Goal: Task Accomplishment & Management: Use online tool/utility

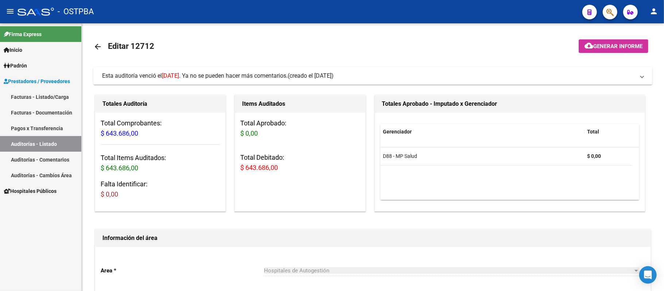
click at [41, 143] on link "Auditorías - Listado" at bounding box center [40, 144] width 81 height 16
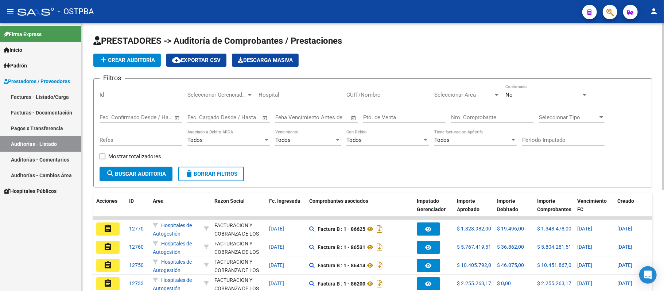
click at [467, 110] on div "Nro. Comprobante" at bounding box center [492, 115] width 82 height 16
click at [471, 116] on input "Nro. Comprobante" at bounding box center [492, 117] width 82 height 7
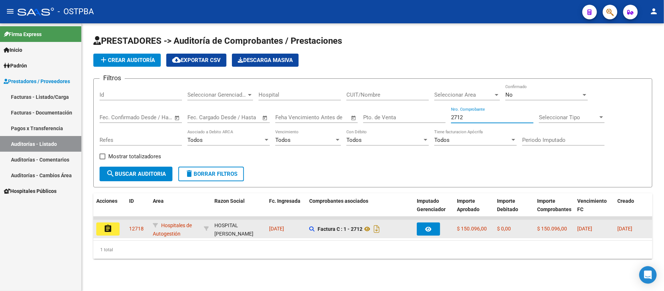
type input "2712"
click at [114, 233] on button "assignment" at bounding box center [107, 228] width 23 height 13
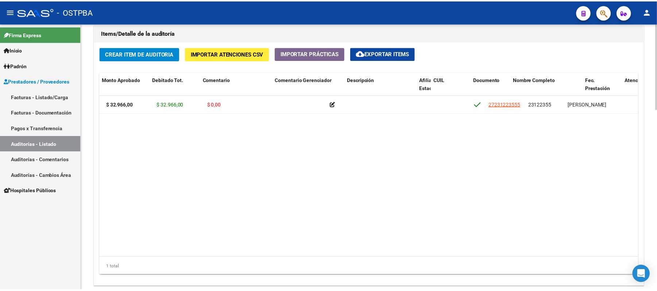
scroll to position [0, 198]
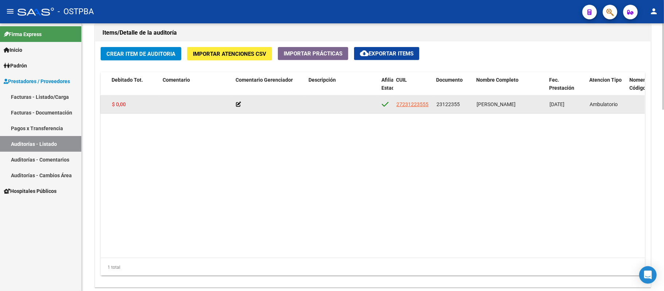
drag, startPoint x: 437, startPoint y: 104, endPoint x: 461, endPoint y: 106, distance: 24.5
click at [461, 106] on div "23122355" at bounding box center [453, 104] width 34 height 8
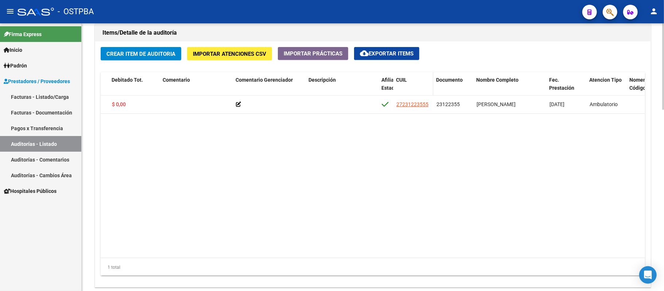
copy span "23122355"
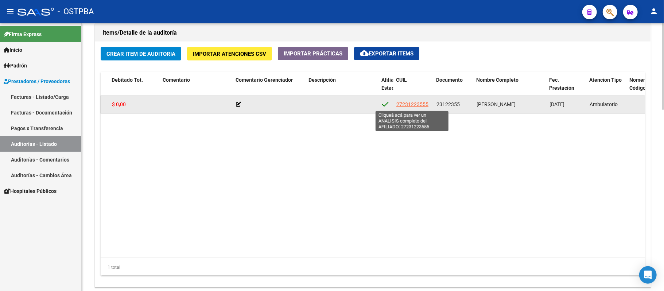
click at [416, 104] on span "27231223555" at bounding box center [412, 104] width 32 height 6
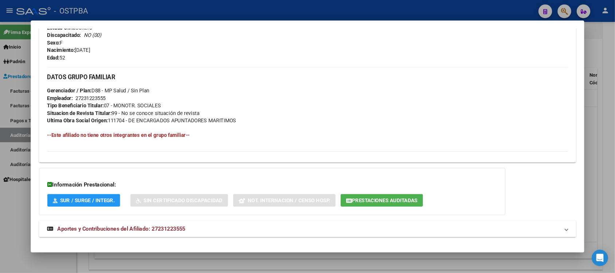
scroll to position [317, 0]
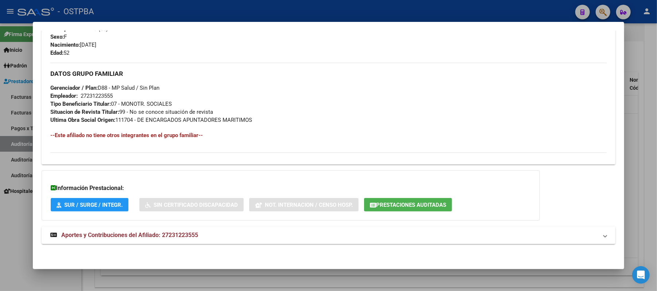
drag, startPoint x: 78, startPoint y: 95, endPoint x: 115, endPoint y: 98, distance: 37.7
click at [115, 98] on div "DATOS GRUPO FAMILIAR Gerenciador / Plan: D88 - MP Salud / Sin Plan Empleador: 2…" at bounding box center [328, 93] width 556 height 61
copy div
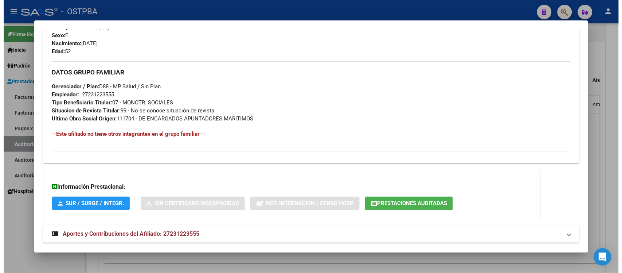
scroll to position [316, 0]
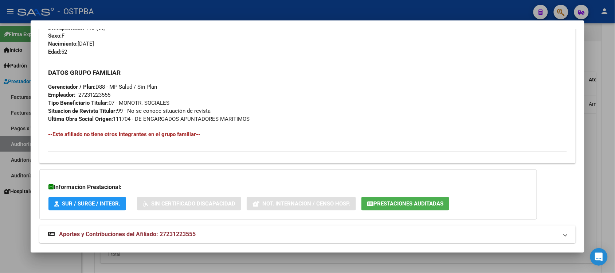
click at [603, 203] on div at bounding box center [307, 136] width 615 height 273
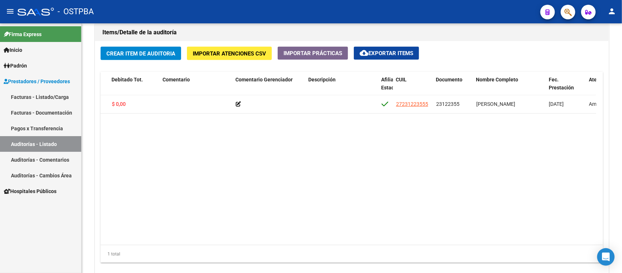
click at [41, 144] on link "Auditorías - Listado" at bounding box center [40, 144] width 81 height 16
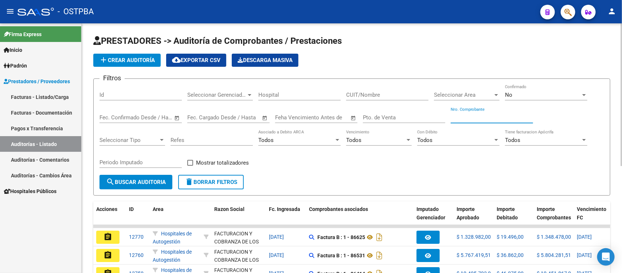
click at [471, 117] on input "Nro. Comprobante" at bounding box center [492, 117] width 82 height 7
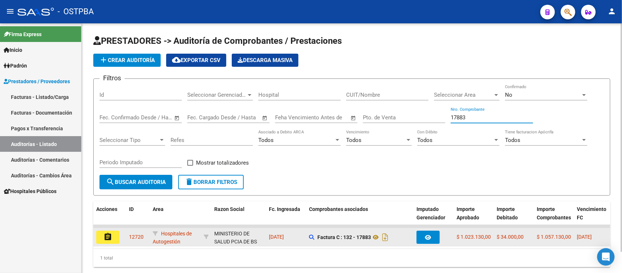
type input "17883"
click at [108, 233] on mat-icon "assignment" at bounding box center [108, 236] width 9 height 9
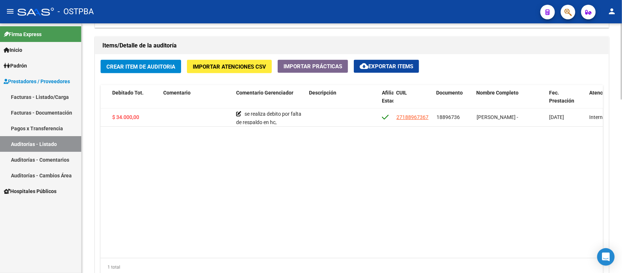
scroll to position [0, 199]
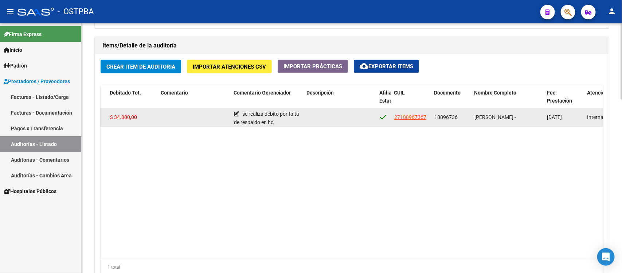
drag, startPoint x: 434, startPoint y: 117, endPoint x: 458, endPoint y: 119, distance: 23.8
click at [458, 119] on div "18896736" at bounding box center [452, 117] width 34 height 8
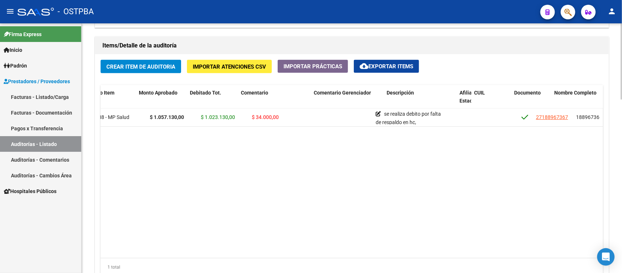
scroll to position [0, 0]
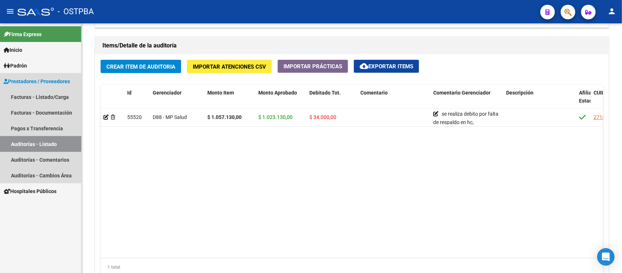
click at [24, 140] on link "Auditorías - Listado" at bounding box center [40, 144] width 81 height 16
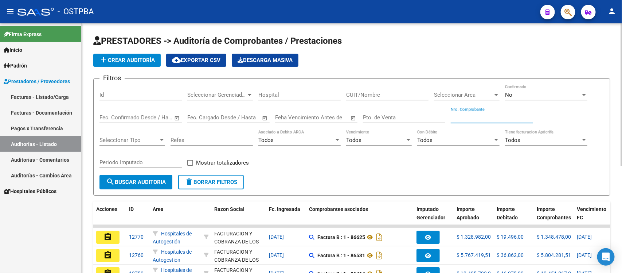
click at [458, 118] on input "Nro. Comprobante" at bounding box center [492, 117] width 82 height 7
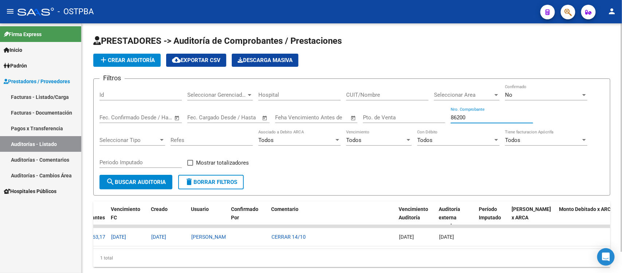
scroll to position [0, 467]
drag, startPoint x: 474, startPoint y: 117, endPoint x: 365, endPoint y: 114, distance: 109.8
click at [365, 114] on div "Filtros Id Seleccionar Gerenciador Seleccionar Gerenciador Hospital CUIT/Nombre…" at bounding box center [352, 130] width 505 height 90
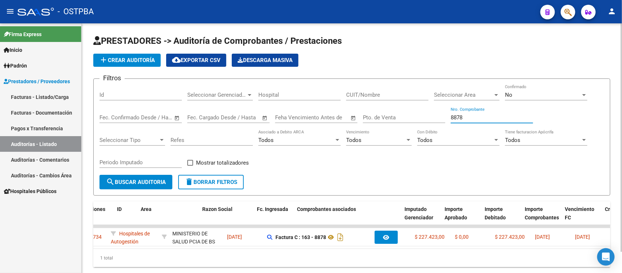
scroll to position [0, 0]
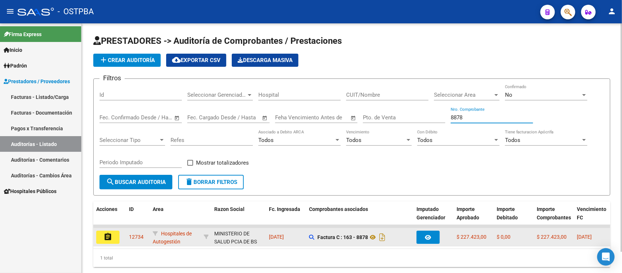
type input "8878"
click at [106, 234] on mat-icon "assignment" at bounding box center [108, 236] width 9 height 9
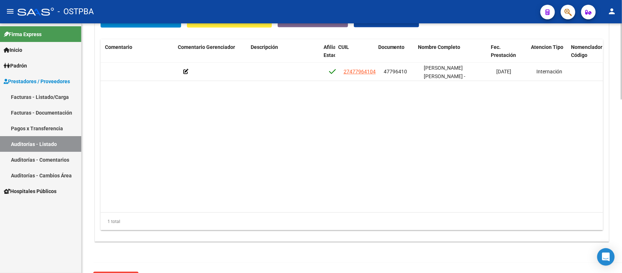
scroll to position [0, 256]
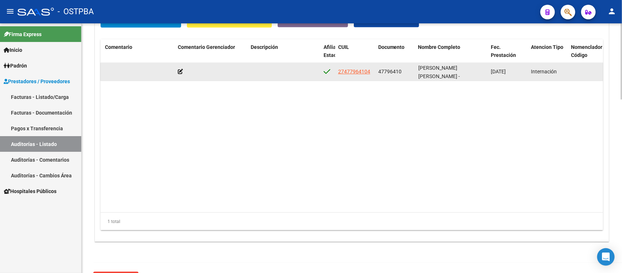
drag, startPoint x: 378, startPoint y: 71, endPoint x: 403, endPoint y: 70, distance: 24.8
click at [403, 70] on datatable-body-cell "47796410" at bounding box center [395, 72] width 40 height 18
copy span "47796410"
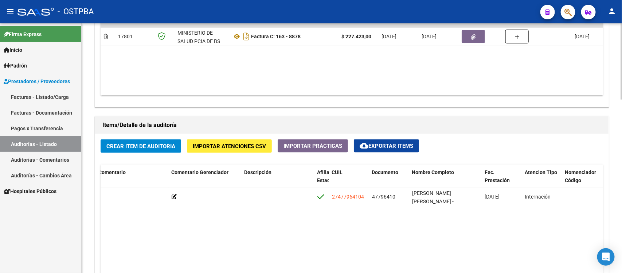
scroll to position [365, 0]
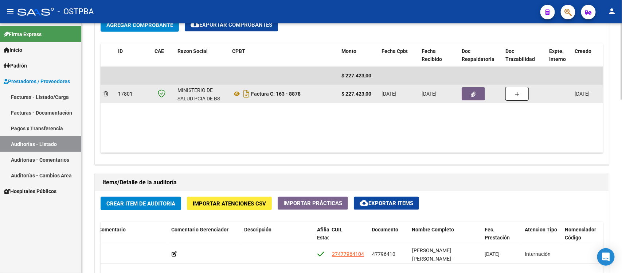
click at [469, 94] on button "button" at bounding box center [473, 93] width 23 height 13
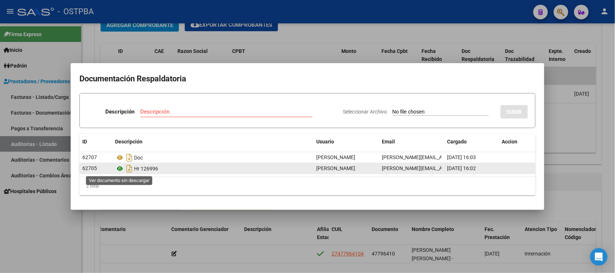
click at [118, 168] on icon at bounding box center [119, 168] width 9 height 9
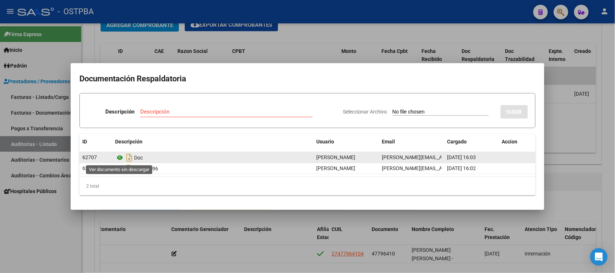
click at [118, 156] on icon at bounding box center [119, 157] width 9 height 9
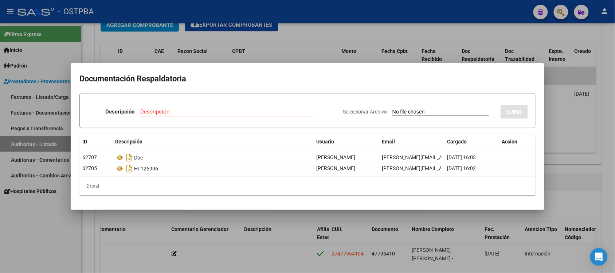
click at [595, 117] on div at bounding box center [307, 136] width 615 height 273
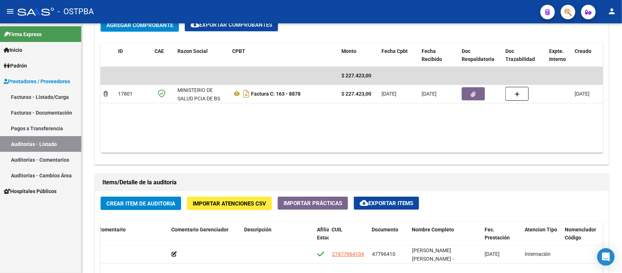
click at [54, 142] on link "Auditorías - Listado" at bounding box center [40, 144] width 81 height 16
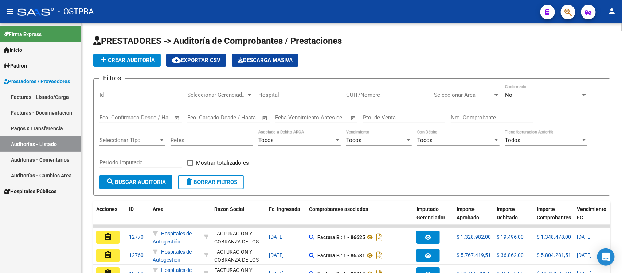
click at [446, 118] on div "Filtros Id Seleccionar Gerenciador Seleccionar Gerenciador Hospital CUIT/Nombre…" at bounding box center [352, 130] width 505 height 90
click at [455, 117] on input "Nro. Comprobante" at bounding box center [492, 117] width 82 height 7
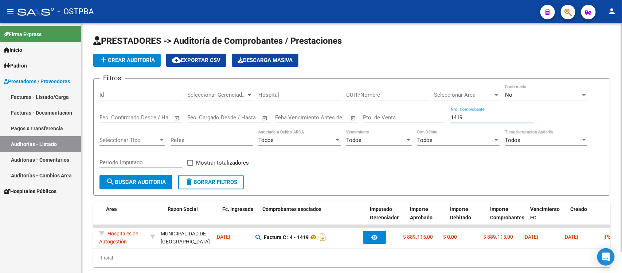
scroll to position [0, 44]
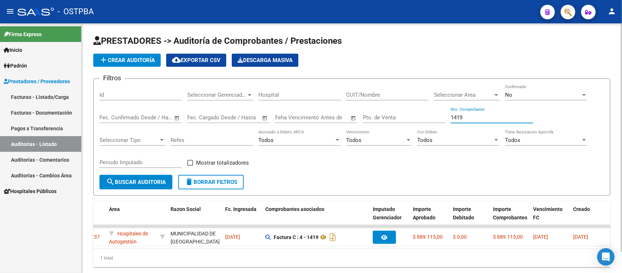
type input "1419"
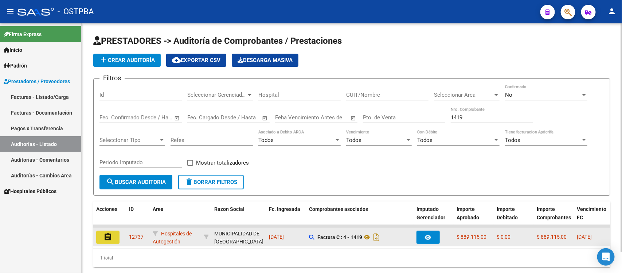
click at [105, 238] on mat-icon "assignment" at bounding box center [108, 236] width 9 height 9
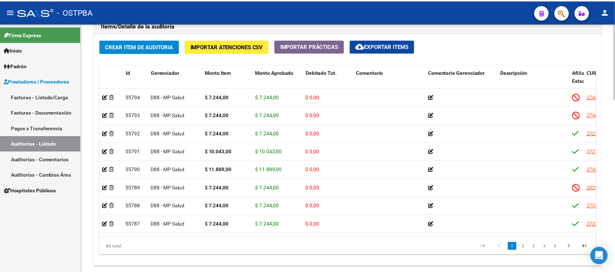
scroll to position [547, 0]
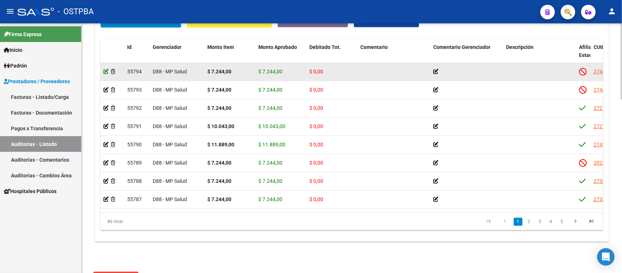
click at [106, 71] on icon at bounding box center [106, 71] width 5 height 5
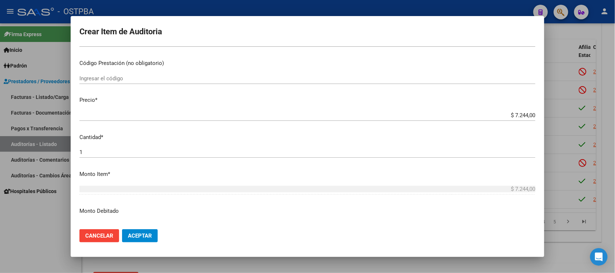
scroll to position [137, 0]
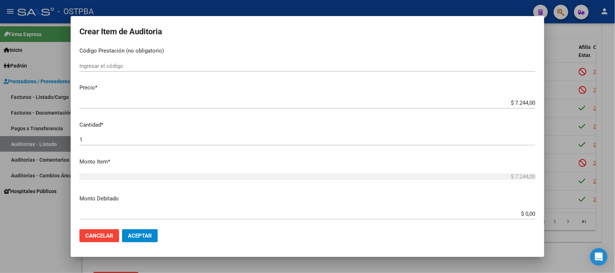
click at [519, 215] on input "$ 0,00" at bounding box center [307, 213] width 456 height 7
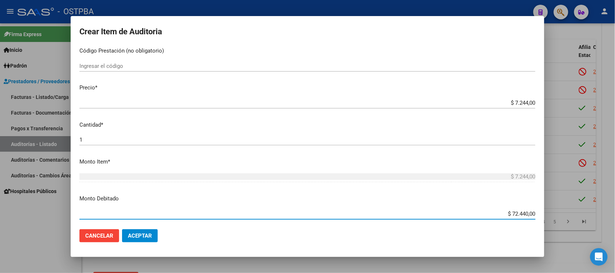
type input "$ 7.244,00"
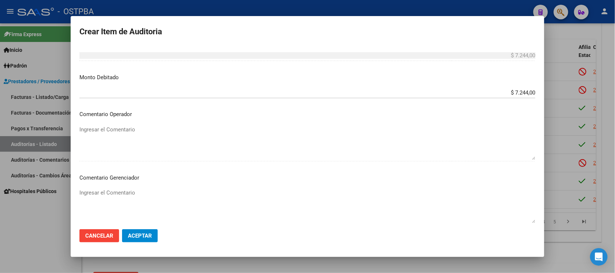
scroll to position [273, 0]
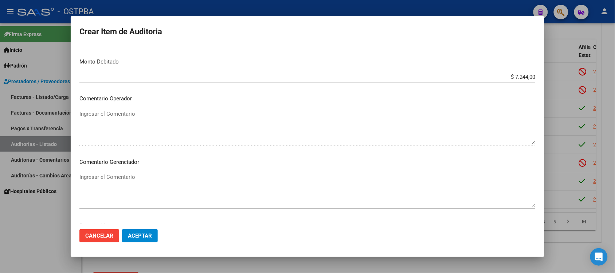
click at [122, 181] on textarea "Ingresar el Comentario" at bounding box center [307, 190] width 456 height 34
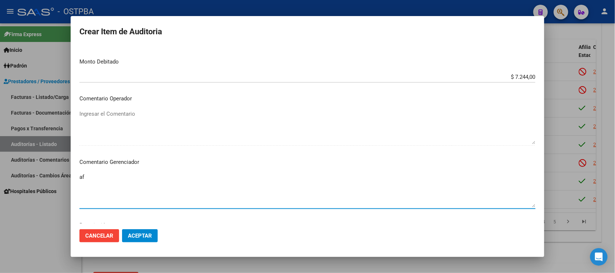
type textarea "a"
type textarea "baja"
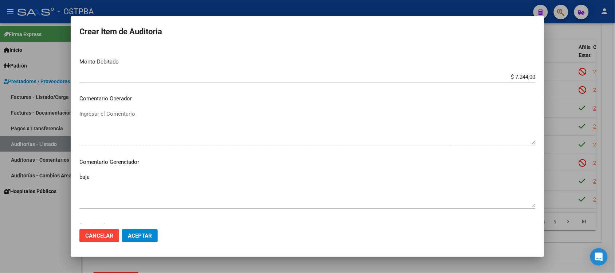
click at [143, 244] on mat-dialog-actions "Cancelar Aceptar" at bounding box center [307, 235] width 456 height 25
click at [143, 241] on button "Aceptar" at bounding box center [140, 235] width 36 height 13
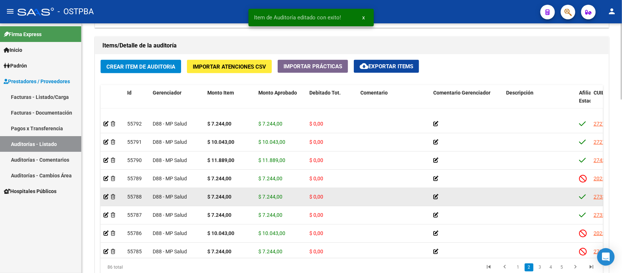
scroll to position [46, 0]
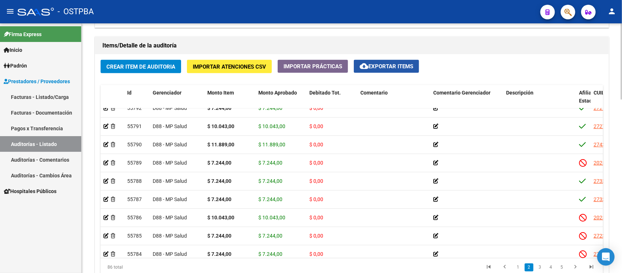
click at [400, 63] on span "cloud_download Exportar Items" at bounding box center [387, 66] width 54 height 7
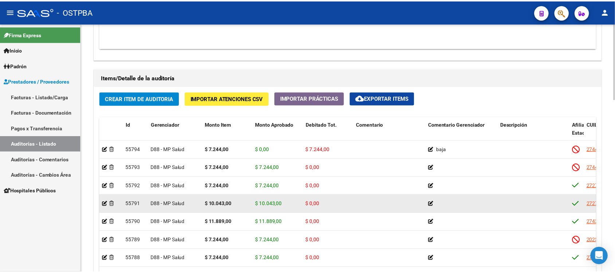
scroll to position [456, 0]
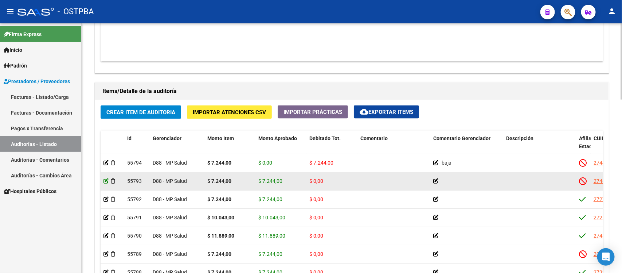
click at [106, 180] on icon at bounding box center [106, 180] width 5 height 5
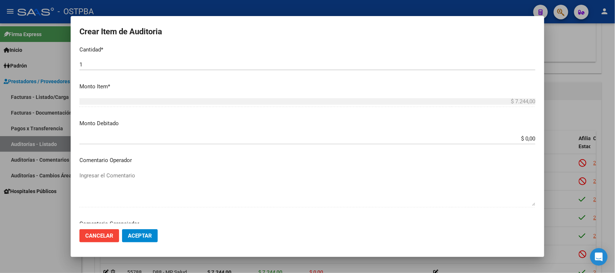
scroll to position [228, 0]
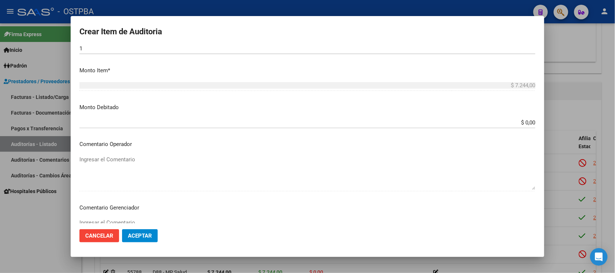
click at [517, 119] on input "$ 0,00" at bounding box center [307, 122] width 456 height 7
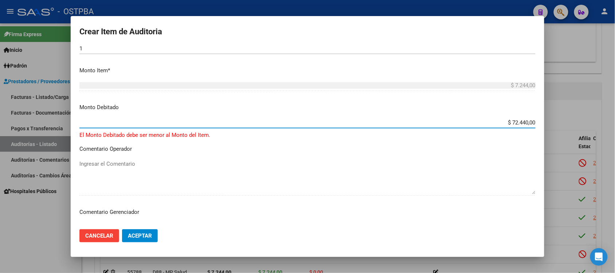
type input "$ 7.244,00"
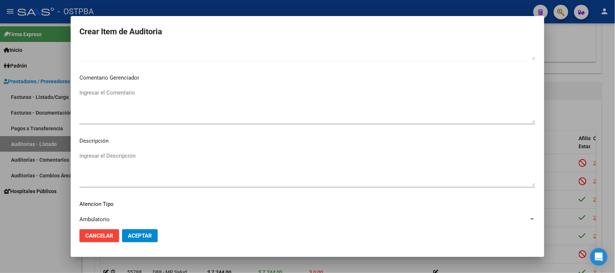
scroll to position [365, 0]
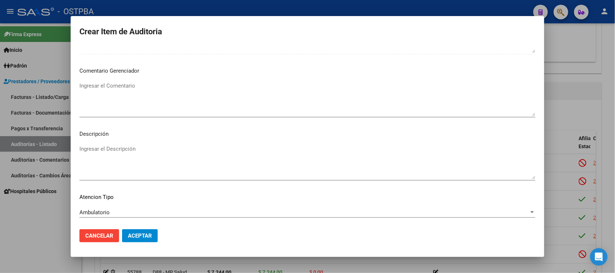
click at [90, 144] on div "Ingresar el Descripción" at bounding box center [307, 161] width 456 height 37
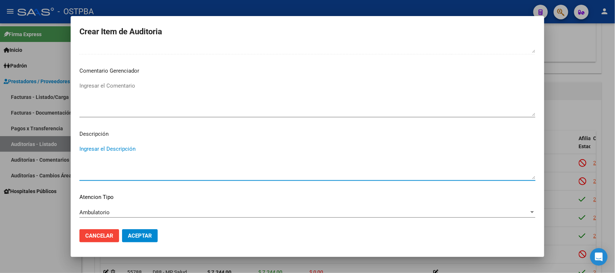
click at [102, 92] on textarea "Ingresar el Comentario" at bounding box center [307, 99] width 456 height 34
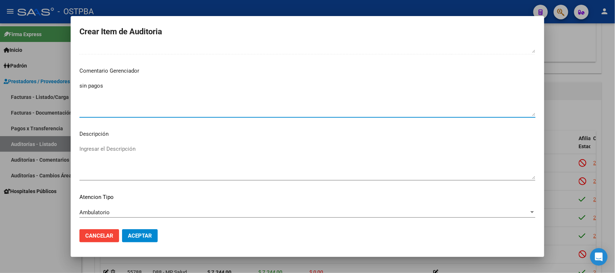
type textarea "sin pagos"
click at [145, 232] on span "Aceptar" at bounding box center [140, 235] width 24 height 7
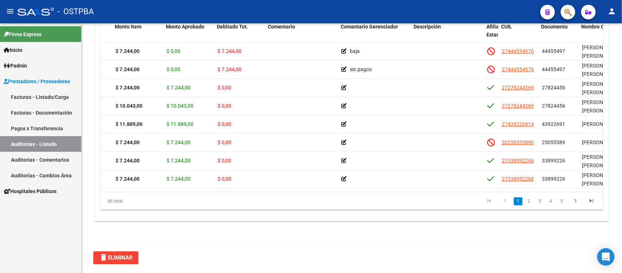
scroll to position [0, 92]
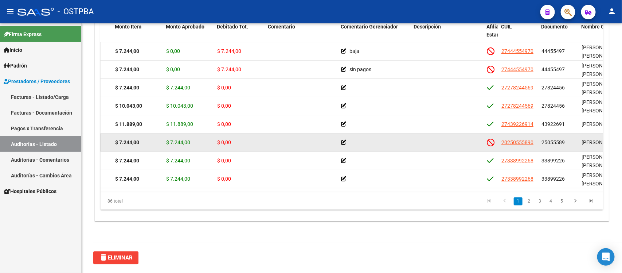
click at [542, 142] on span "25055589" at bounding box center [553, 142] width 23 height 6
drag, startPoint x: 540, startPoint y: 141, endPoint x: 564, endPoint y: 143, distance: 24.8
click at [564, 143] on datatable-body-cell "25055589" at bounding box center [559, 142] width 40 height 18
copy span "25055589"
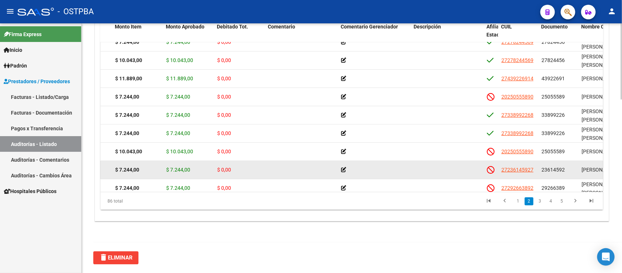
drag, startPoint x: 541, startPoint y: 170, endPoint x: 564, endPoint y: 172, distance: 23.8
click at [564, 172] on datatable-body-cell "23614592" at bounding box center [559, 170] width 40 height 18
copy span "23614592"
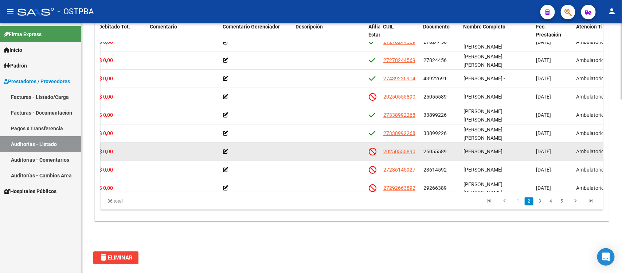
scroll to position [91, 210]
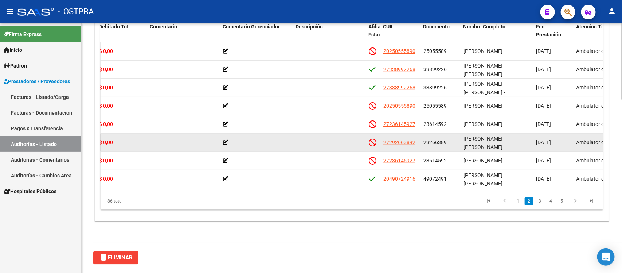
drag, startPoint x: 422, startPoint y: 142, endPoint x: 447, endPoint y: 143, distance: 24.8
click at [447, 143] on datatable-body-cell "29266389" at bounding box center [441, 142] width 40 height 18
copy span "29266389"
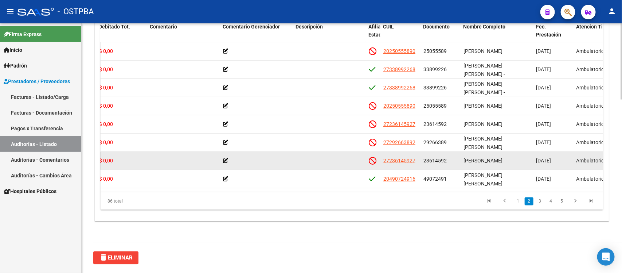
drag, startPoint x: 423, startPoint y: 159, endPoint x: 447, endPoint y: 162, distance: 23.9
click at [447, 162] on div "23614592" at bounding box center [441, 160] width 34 height 8
copy span "23614592"
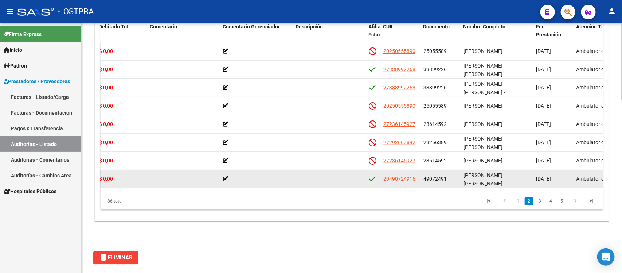
scroll to position [137, 210]
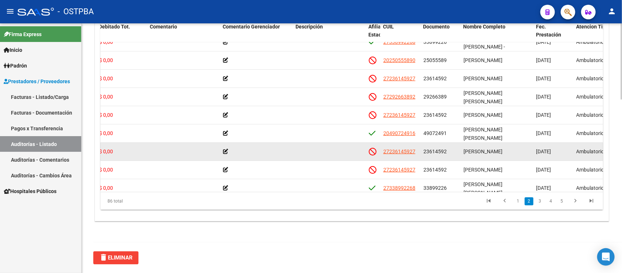
drag, startPoint x: 425, startPoint y: 153, endPoint x: 445, endPoint y: 155, distance: 20.8
click at [445, 155] on div "23614592" at bounding box center [441, 151] width 34 height 8
copy span "23614592"
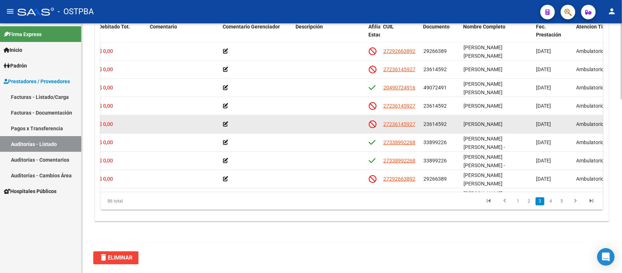
drag, startPoint x: 423, startPoint y: 127, endPoint x: 449, endPoint y: 127, distance: 26.3
click at [449, 127] on datatable-body-cell "23614592" at bounding box center [441, 124] width 40 height 18
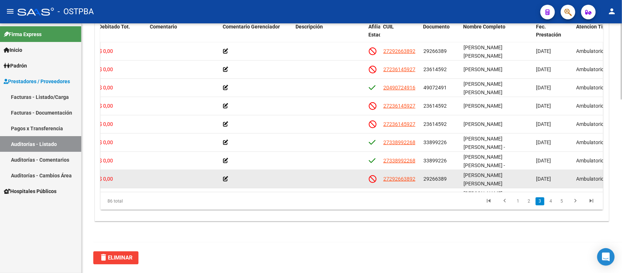
copy span "23614592"
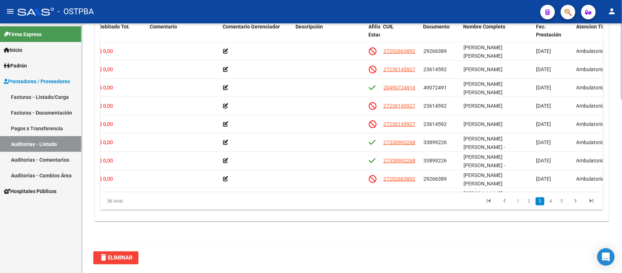
drag, startPoint x: 322, startPoint y: 191, endPoint x: 303, endPoint y: 187, distance: 19.7
click at [303, 187] on datatable-body "55784 D88 - MP Salud $ 7.244,00 $ 7.244,00 $ 0,00 27292663892 29266389 [PERSON_…" at bounding box center [352, 116] width 503 height 149
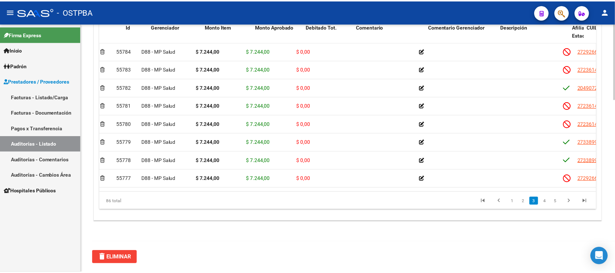
scroll to position [182, 0]
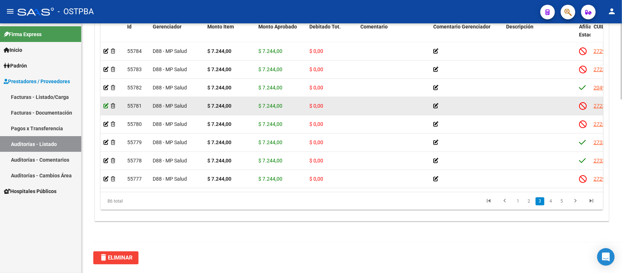
click at [104, 106] on icon at bounding box center [106, 105] width 5 height 5
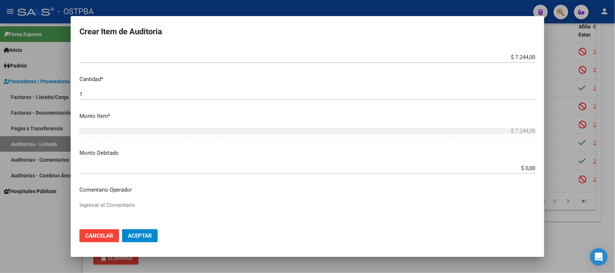
click at [521, 168] on input "$ 0,00" at bounding box center [307, 168] width 456 height 7
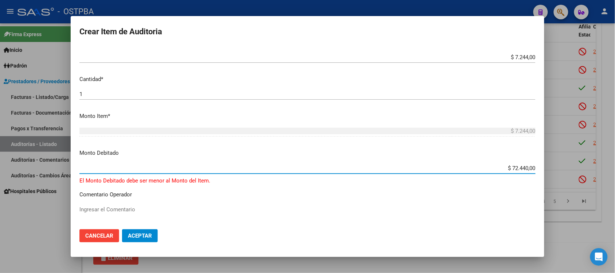
type input "$ 7.244,00"
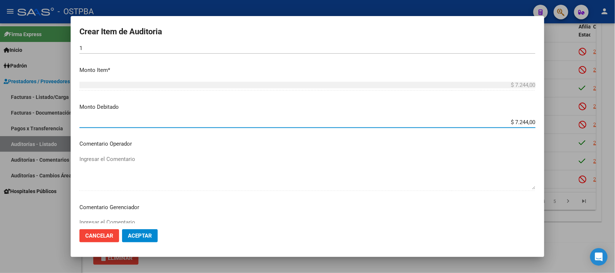
scroll to position [273, 0]
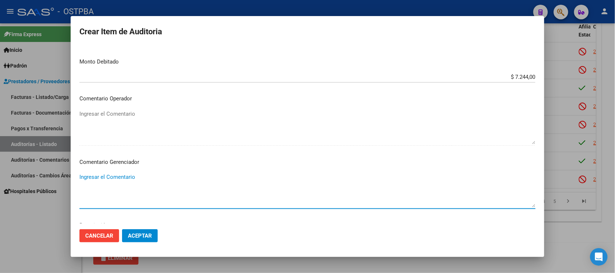
click at [105, 180] on textarea "Ingresar el Comentario" at bounding box center [307, 190] width 456 height 34
type textarea "sin pagos"
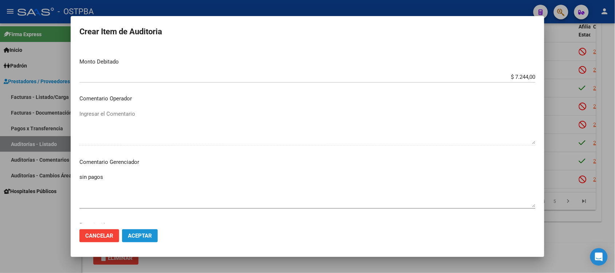
click at [144, 239] on button "Aceptar" at bounding box center [140, 235] width 36 height 13
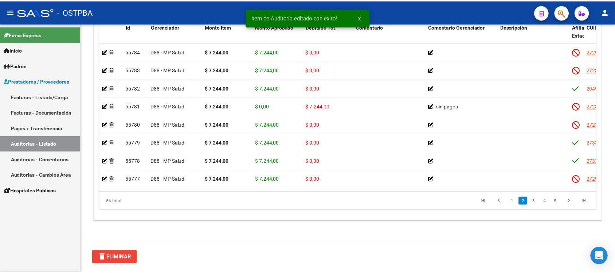
scroll to position [182, 0]
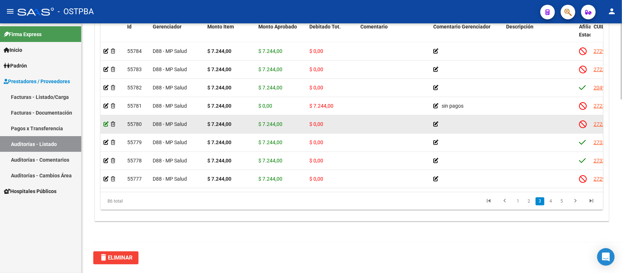
click at [106, 123] on icon at bounding box center [106, 123] width 5 height 5
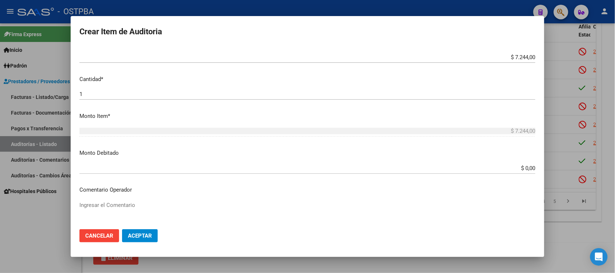
click at [518, 167] on input "$ 0,00" at bounding box center [307, 168] width 456 height 7
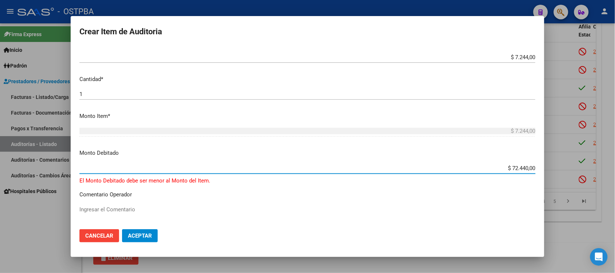
type input "$ 7.244,00"
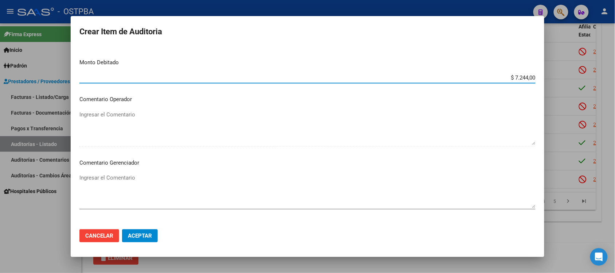
scroll to position [273, 0]
click at [99, 177] on textarea "Ingresar el Comentario" at bounding box center [307, 190] width 456 height 34
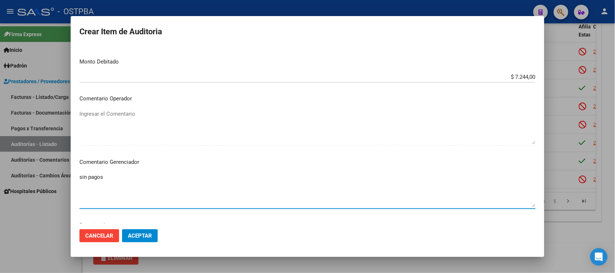
type textarea "sin pagos"
click at [137, 232] on span "Aceptar" at bounding box center [140, 235] width 24 height 7
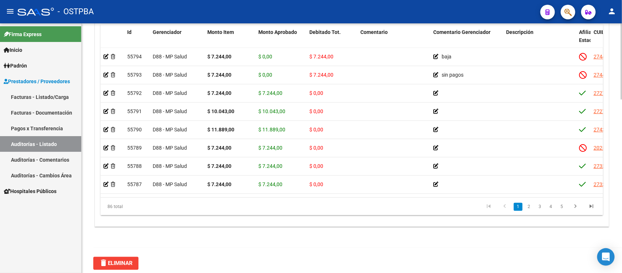
scroll to position [567, 0]
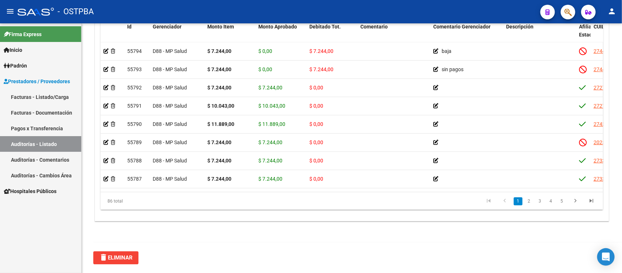
click at [52, 143] on link "Auditorías - Listado" at bounding box center [40, 144] width 81 height 16
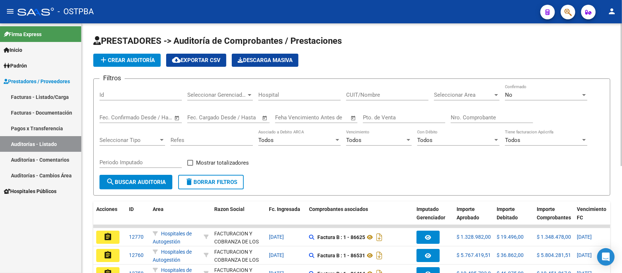
click at [457, 114] on input "Nro. Comprobante" at bounding box center [492, 117] width 82 height 7
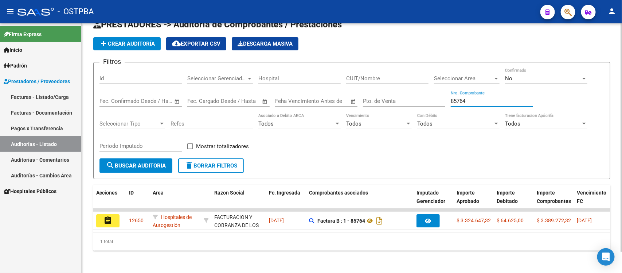
scroll to position [23, 0]
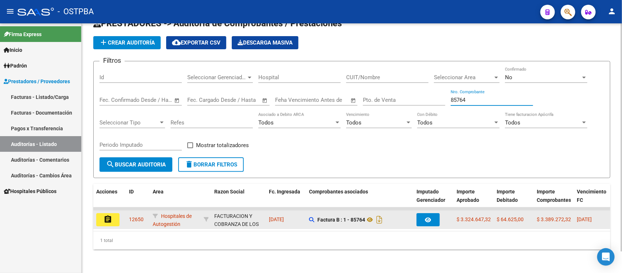
type input "85764"
click at [101, 213] on button "assignment" at bounding box center [107, 219] width 23 height 13
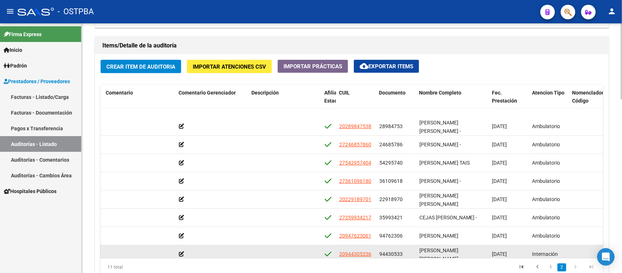
scroll to position [61, 254]
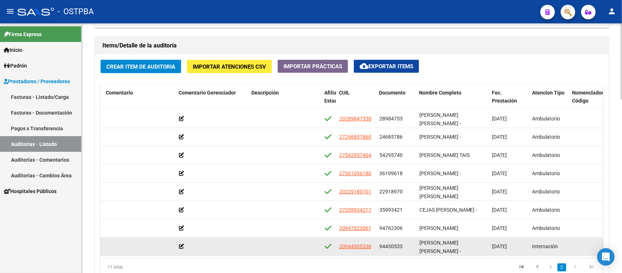
drag, startPoint x: 377, startPoint y: 245, endPoint x: 387, endPoint y: 245, distance: 9.8
click at [349, 245] on datatable-scroller "55132 D88 - MP Salud $ 18.052,00 $ 18.052,00 $ 0,00 20289847538 28984753 [PERSO…" at bounding box center [97, 155] width 503 height 201
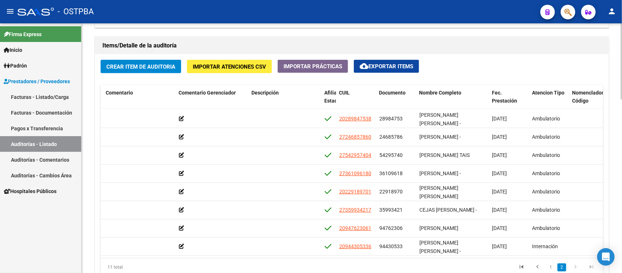
click at [494, 261] on datatable-pager "1 2" at bounding box center [401, 267] width 396 height 12
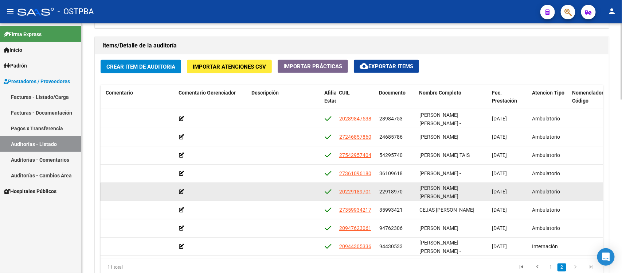
drag, startPoint x: 377, startPoint y: 184, endPoint x: 404, endPoint y: 185, distance: 26.3
click at [404, 185] on datatable-body-cell "22918970" at bounding box center [397, 192] width 40 height 18
copy span "22918970"
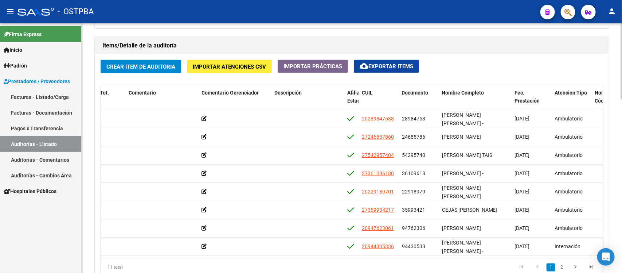
scroll to position [60, 254]
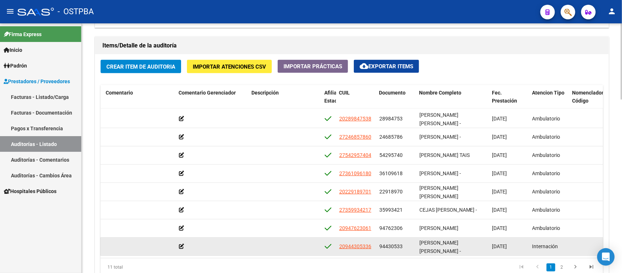
drag, startPoint x: 379, startPoint y: 239, endPoint x: 401, endPoint y: 240, distance: 22.3
click at [401, 243] on span "94430533" at bounding box center [391, 246] width 23 height 6
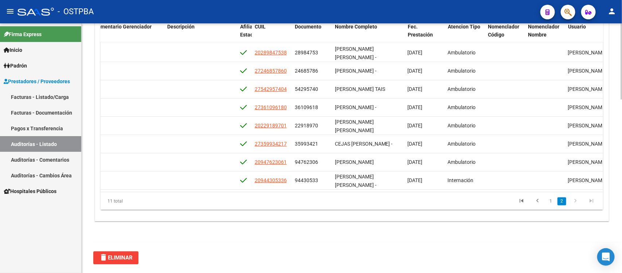
scroll to position [522, 0]
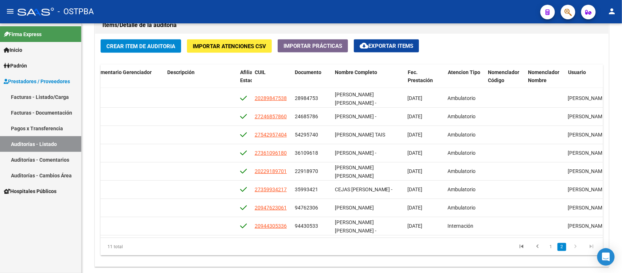
click at [39, 145] on link "Auditorías - Listado" at bounding box center [40, 144] width 81 height 16
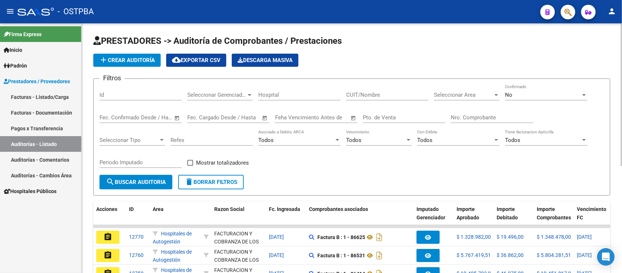
click at [473, 114] on input "Nro. Comprobante" at bounding box center [492, 117] width 82 height 7
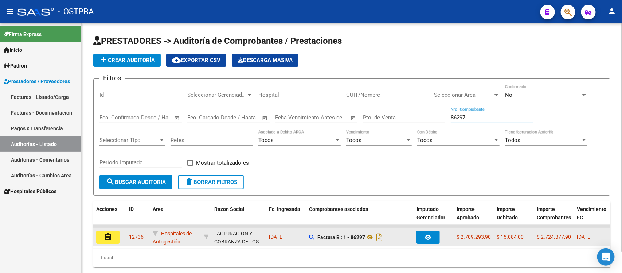
type input "86297"
click at [109, 232] on mat-icon "assignment" at bounding box center [108, 236] width 9 height 9
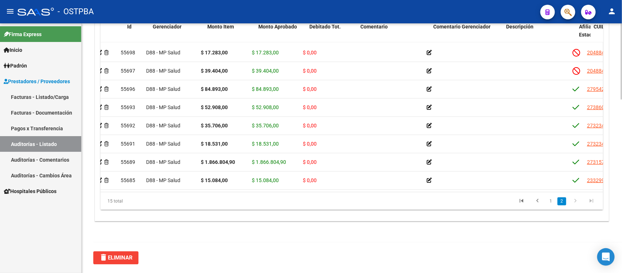
scroll to position [133, 0]
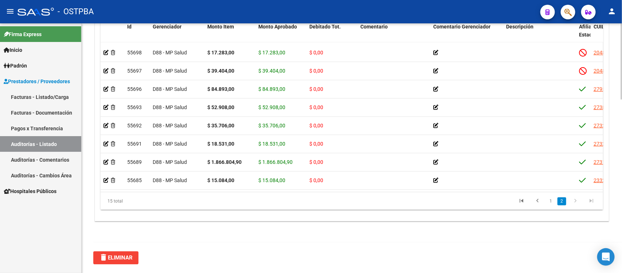
click at [222, 192] on div "15 total 1 2" at bounding box center [352, 201] width 503 height 18
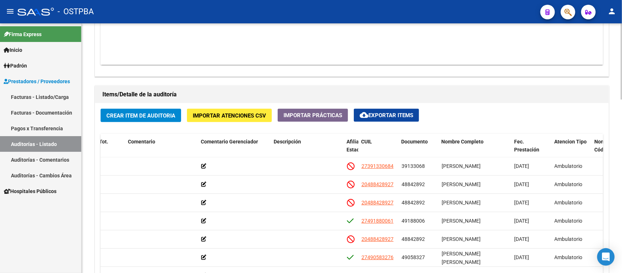
scroll to position [385, 0]
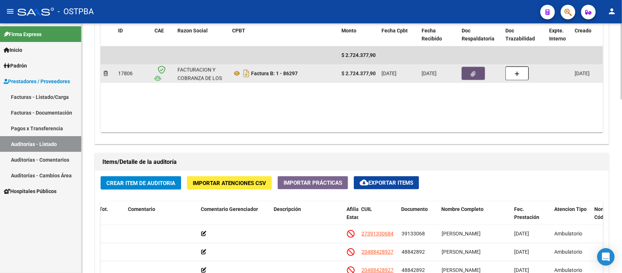
click at [469, 73] on button "button" at bounding box center [473, 73] width 23 height 13
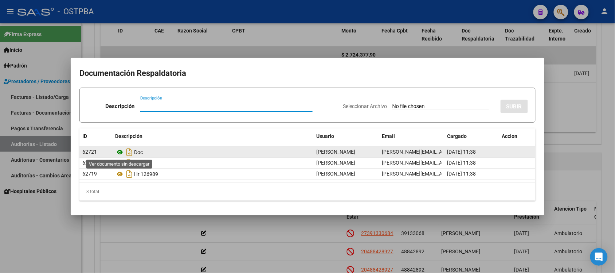
click at [116, 152] on icon at bounding box center [119, 152] width 9 height 9
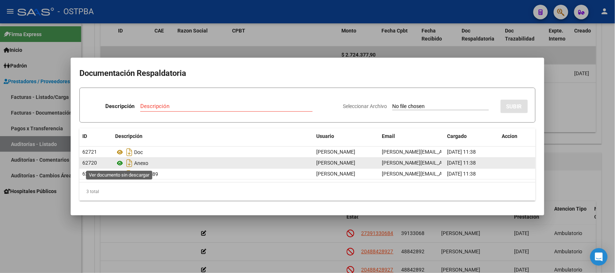
click at [121, 162] on icon at bounding box center [119, 163] width 9 height 9
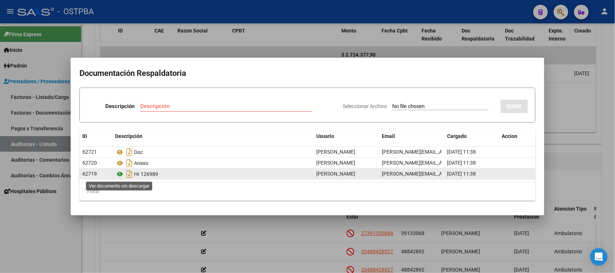
click at [119, 175] on icon at bounding box center [119, 174] width 9 height 9
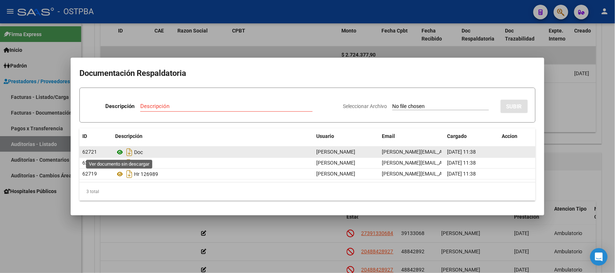
click at [119, 152] on icon at bounding box center [119, 152] width 9 height 9
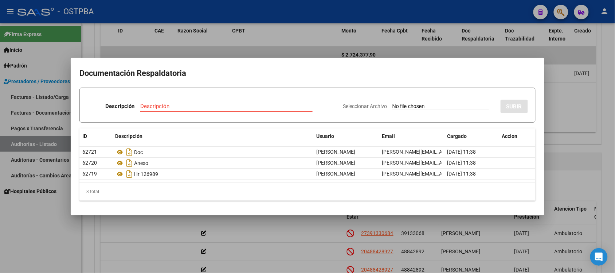
click at [584, 98] on div at bounding box center [307, 136] width 615 height 273
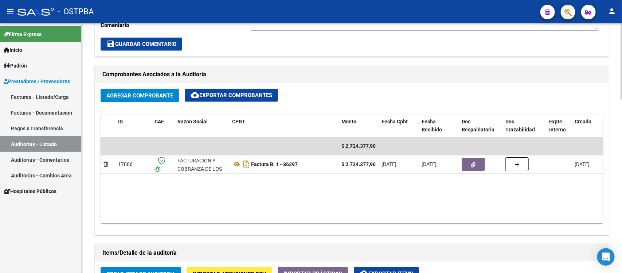
scroll to position [248, 0]
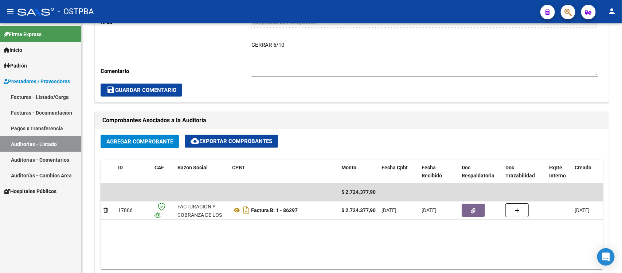
click at [35, 145] on link "Auditorías - Listado" at bounding box center [40, 144] width 81 height 16
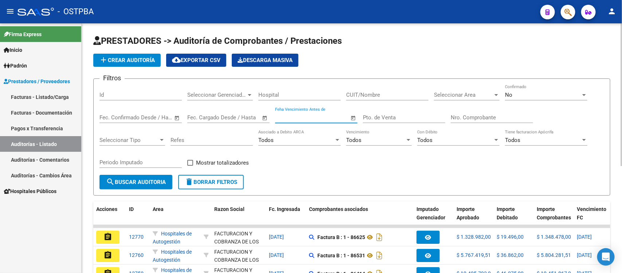
click at [279, 119] on input "Feha Vencimiento Antes de" at bounding box center [312, 117] width 74 height 7
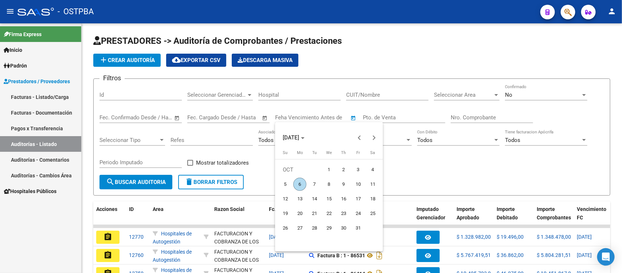
click at [186, 118] on div at bounding box center [311, 136] width 622 height 273
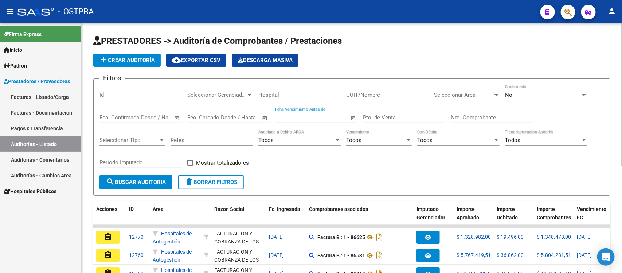
click at [189, 118] on input "text" at bounding box center [202, 117] width 30 height 7
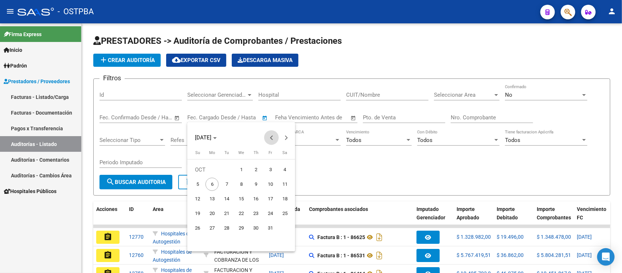
click at [270, 137] on button "Previous month" at bounding box center [271, 137] width 15 height 15
click at [255, 227] on span "25" at bounding box center [255, 227] width 13 height 13
type input "[DATE]"
click at [283, 135] on span "Next month" at bounding box center [286, 137] width 15 height 15
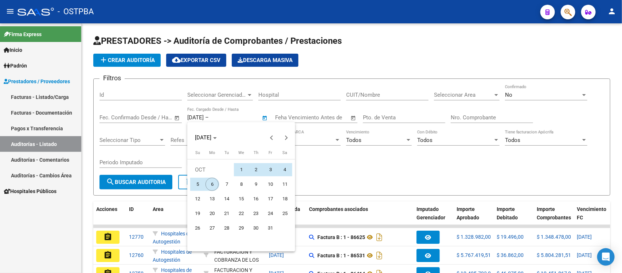
click at [211, 187] on span "6" at bounding box center [212, 184] width 13 height 13
type input "[DATE]"
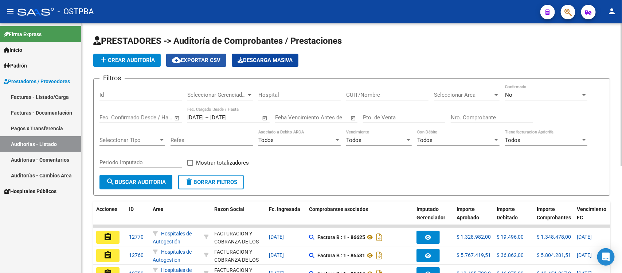
click at [210, 62] on span "cloud_download Exportar CSV" at bounding box center [196, 60] width 48 height 7
